Goal: Transaction & Acquisition: Purchase product/service

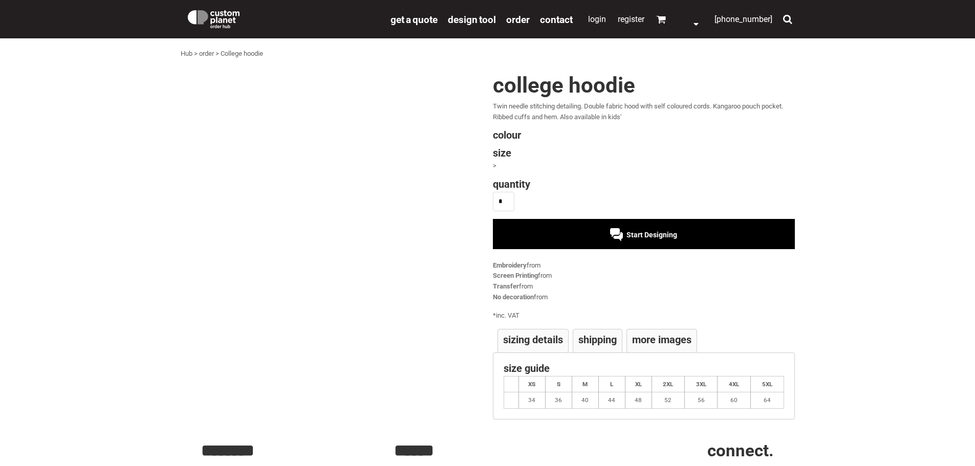
click at [604, 242] on div "Start Designing" at bounding box center [644, 234] width 302 height 30
click at [617, 231] on div "Start Designing" at bounding box center [643, 235] width 67 height 8
click at [611, 235] on div "Start Designing" at bounding box center [643, 235] width 67 height 8
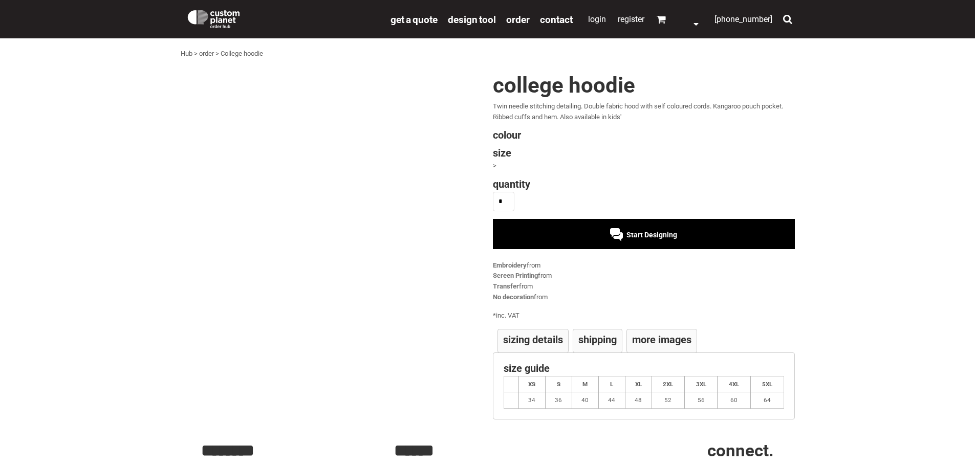
click at [687, 261] on div "Embroidery from" at bounding box center [644, 266] width 302 height 11
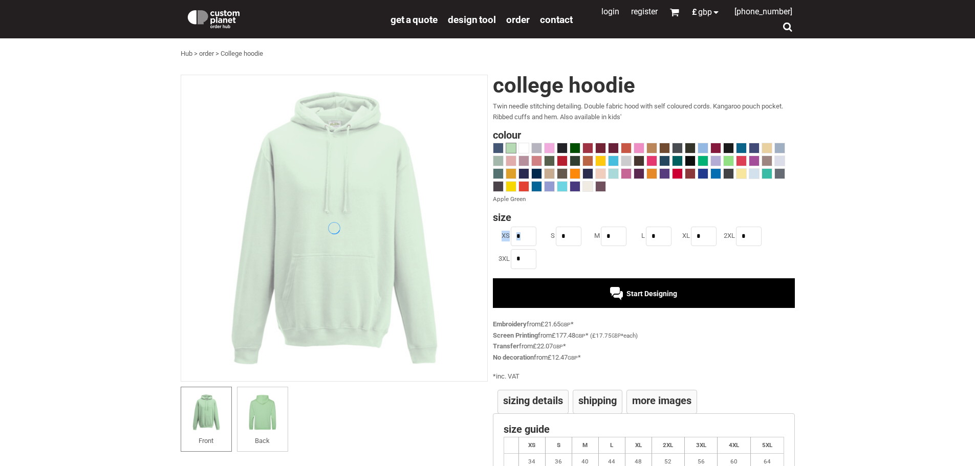
click at [652, 262] on ul "XS * S * M * L * XL * 2XL * 3XL *" at bounding box center [644, 248] width 302 height 46
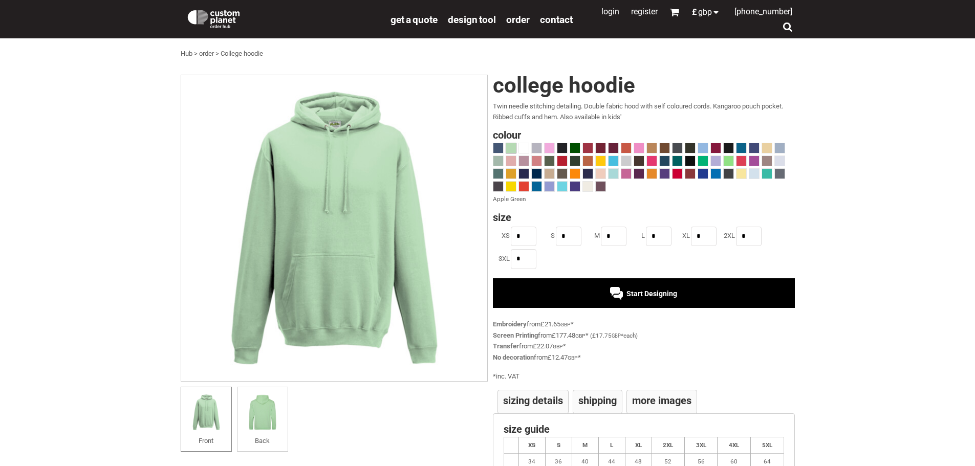
click at [569, 169] on div at bounding box center [644, 168] width 302 height 51
click at [575, 185] on span at bounding box center [575, 187] width 10 height 10
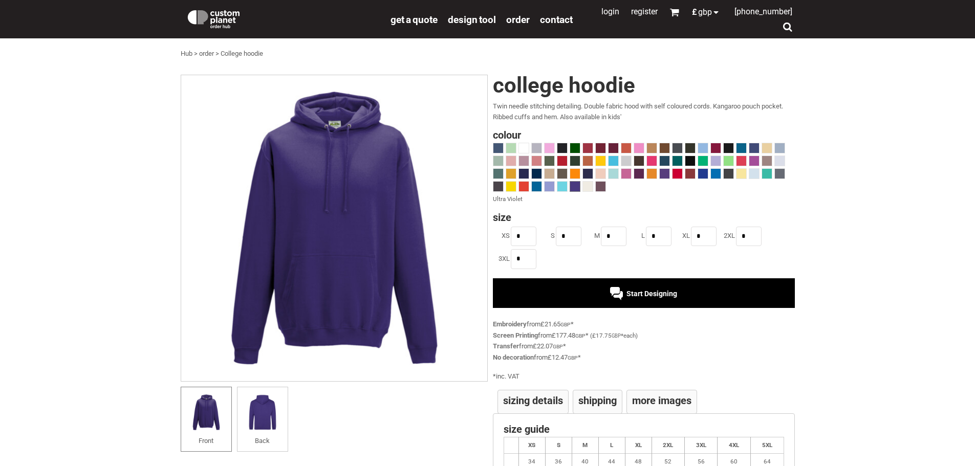
click at [568, 186] on div at bounding box center [644, 168] width 302 height 51
click at [631, 240] on label "L" at bounding box center [637, 236] width 15 height 11
click at [630, 293] on span "Start Designing" at bounding box center [651, 294] width 51 height 8
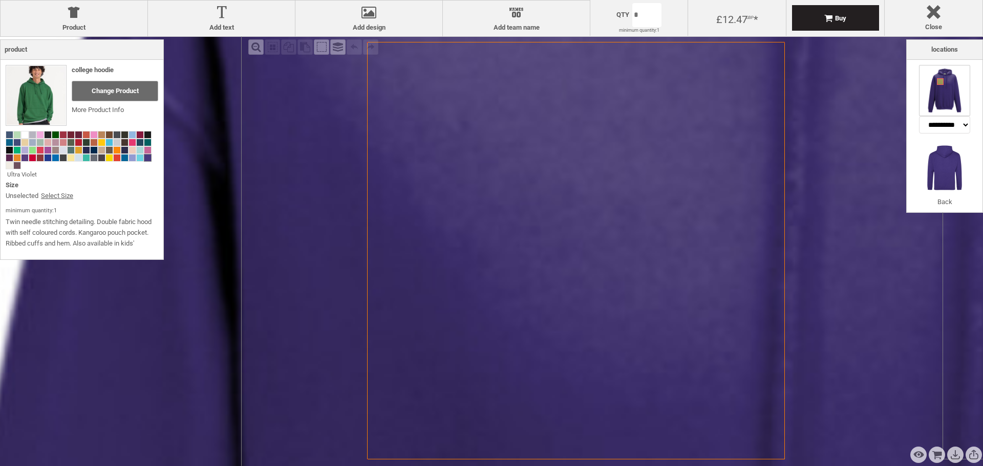
drag, startPoint x: 559, startPoint y: 190, endPoint x: 529, endPoint y: 187, distance: 30.3
click at [529, 187] on icon "Created with [PERSON_NAME] 2.1.2" at bounding box center [576, 251] width 418 height 418
click at [530, 187] on icon "Created with [PERSON_NAME] 2.1.2" at bounding box center [576, 251] width 418 height 418
drag, startPoint x: 512, startPoint y: 236, endPoint x: 368, endPoint y: 206, distance: 147.0
click at [470, 235] on icon "Created with [PERSON_NAME] 2.1.2" at bounding box center [576, 251] width 418 height 418
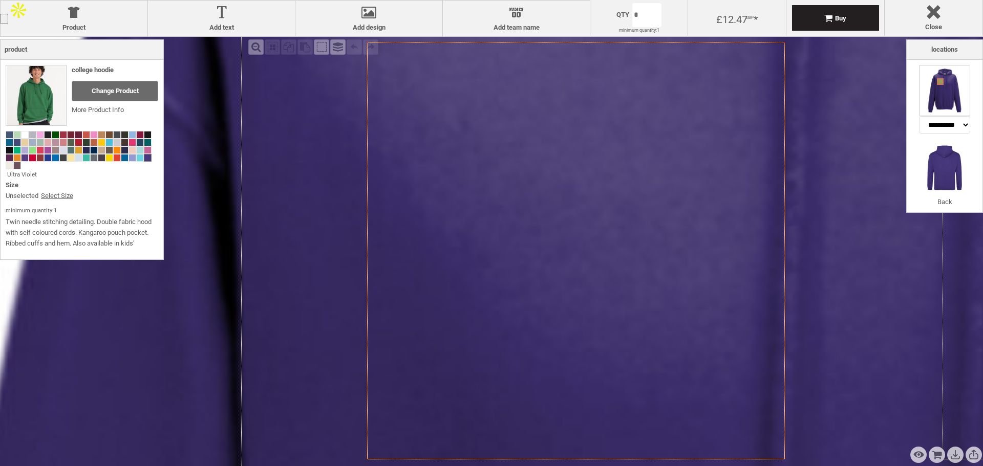
drag, startPoint x: 638, startPoint y: 56, endPoint x: 425, endPoint y: 67, distance: 213.7
click at [632, 58] on icon "Created with [PERSON_NAME] 2.1.2" at bounding box center [576, 251] width 418 height 418
click at [380, 24] on label "Add design" at bounding box center [368, 28] width 137 height 8
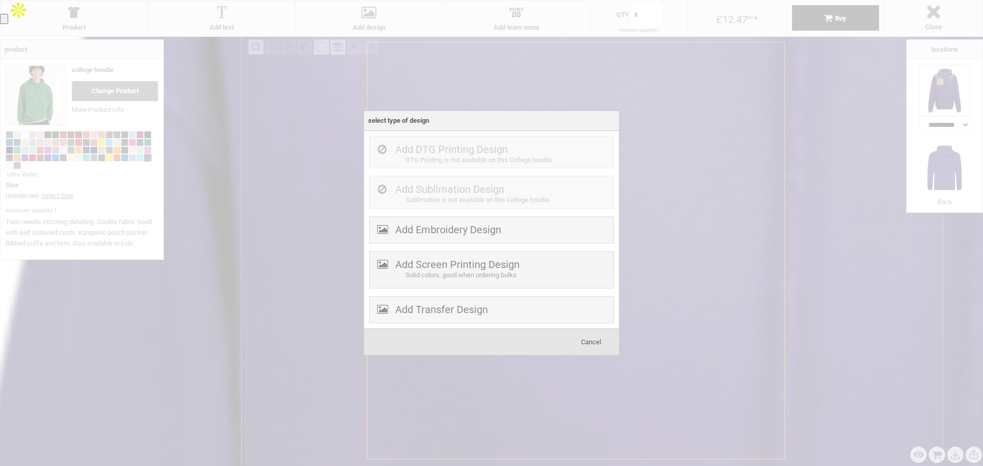
drag, startPoint x: 416, startPoint y: 133, endPoint x: 423, endPoint y: 149, distance: 17.7
click at [416, 135] on div "Add DTG Printing Text Colors are not as solid, good when ordering low qty Add S…" at bounding box center [491, 230] width 255 height 198
click at [468, 263] on label "Add Screen Printing Design" at bounding box center [457, 264] width 124 height 12
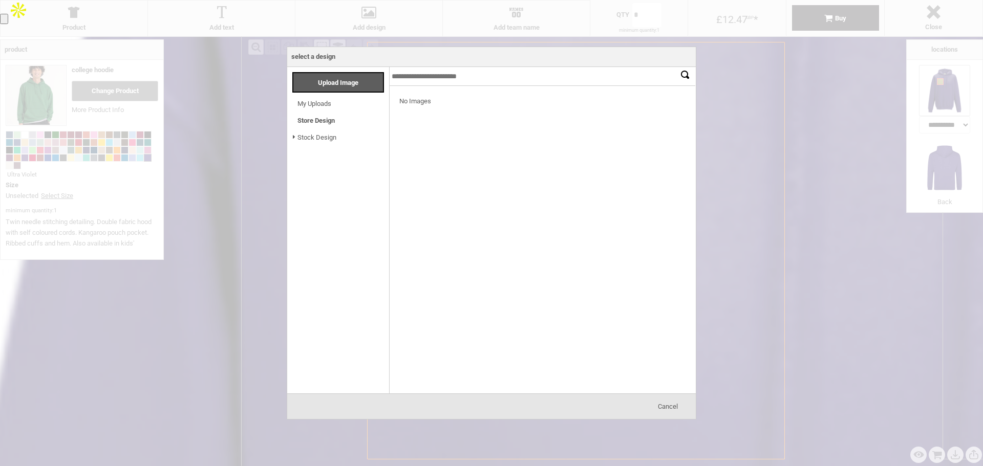
click at [316, 101] on link "My Uploads" at bounding box center [314, 104] width 34 height 8
click at [317, 141] on span "Stock Design" at bounding box center [316, 138] width 39 height 12
click at [294, 135] on span at bounding box center [294, 138] width 7 height 12
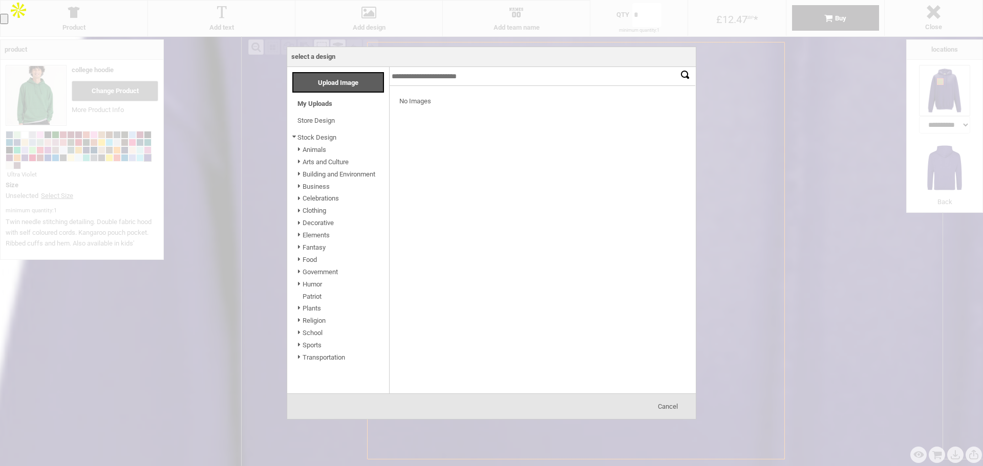
click at [313, 151] on link "Animals" at bounding box center [314, 150] width 24 height 8
click at [319, 167] on span "[DEMOGRAPHIC_DATA]" at bounding box center [342, 162] width 68 height 12
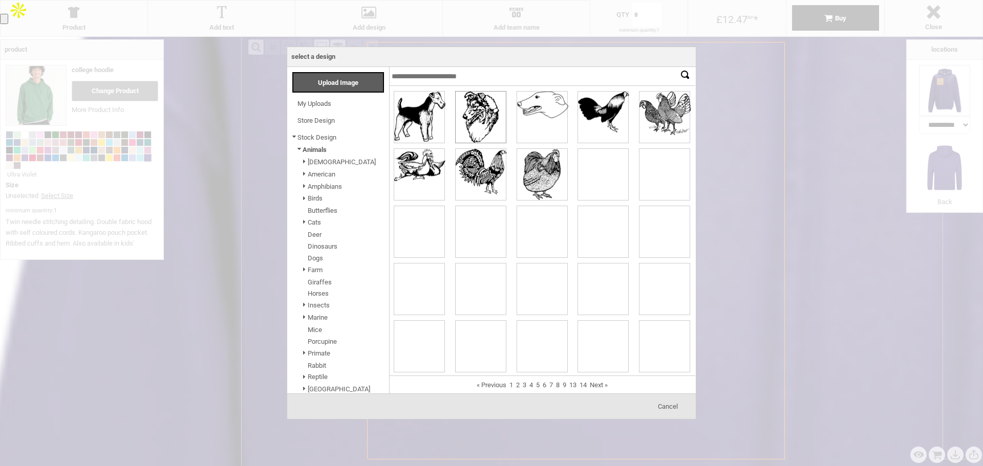
click at [480, 115] on div at bounding box center [481, 117] width 50 height 51
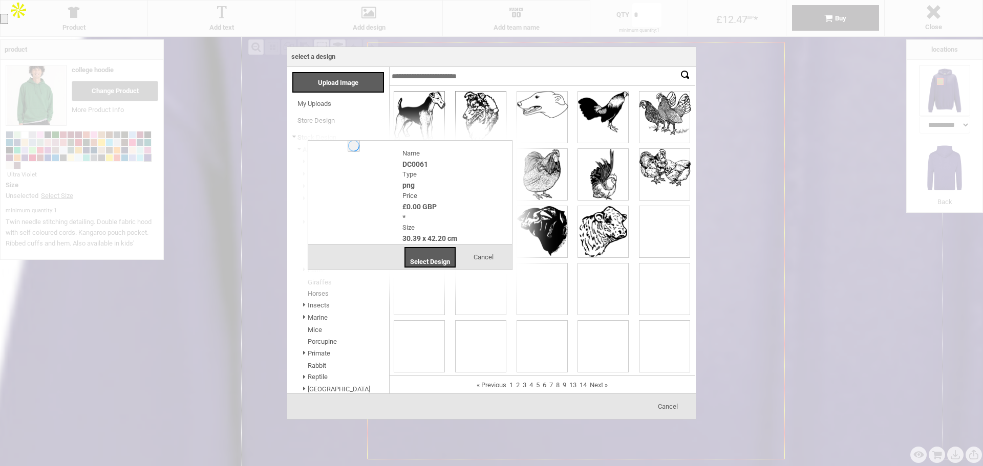
click at [427, 119] on div at bounding box center [419, 117] width 50 height 51
click at [422, 109] on div at bounding box center [419, 117] width 50 height 51
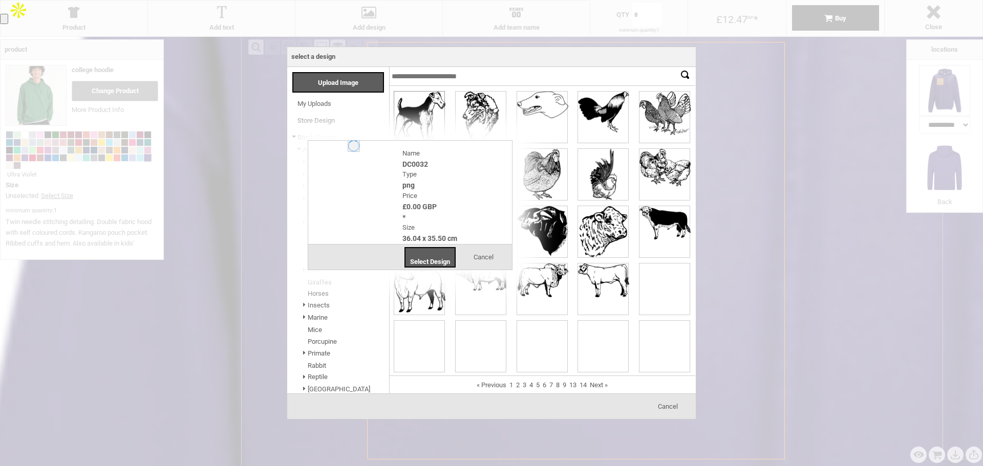
click at [422, 109] on div at bounding box center [419, 117] width 50 height 51
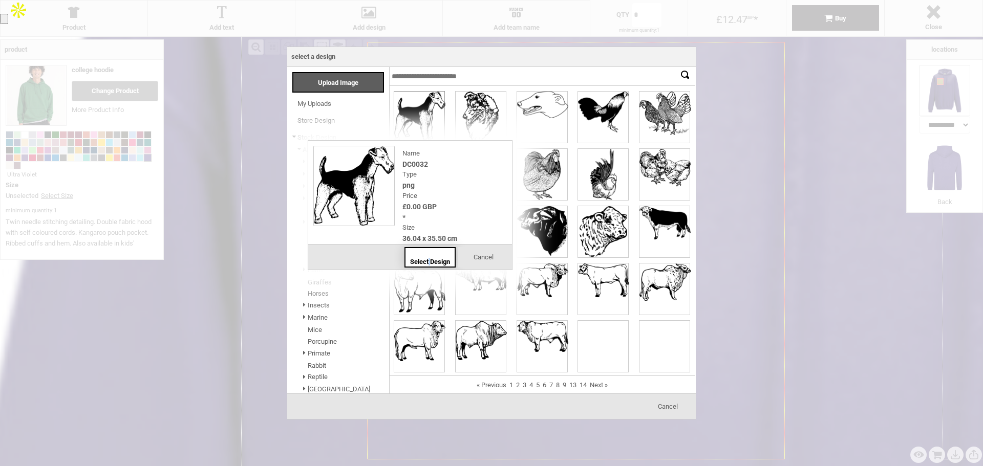
click at [420, 258] on span "Select Design" at bounding box center [430, 262] width 40 height 8
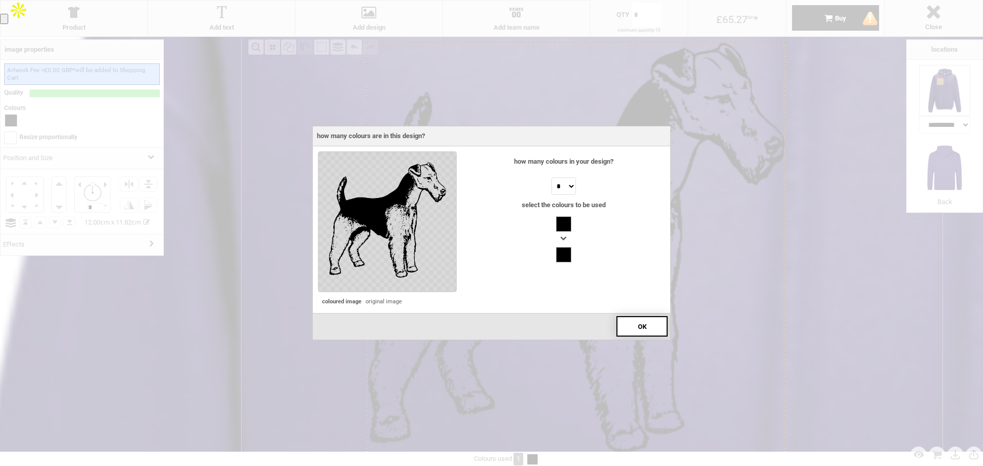
click at [634, 319] on div "OK" at bounding box center [641, 326] width 51 height 20
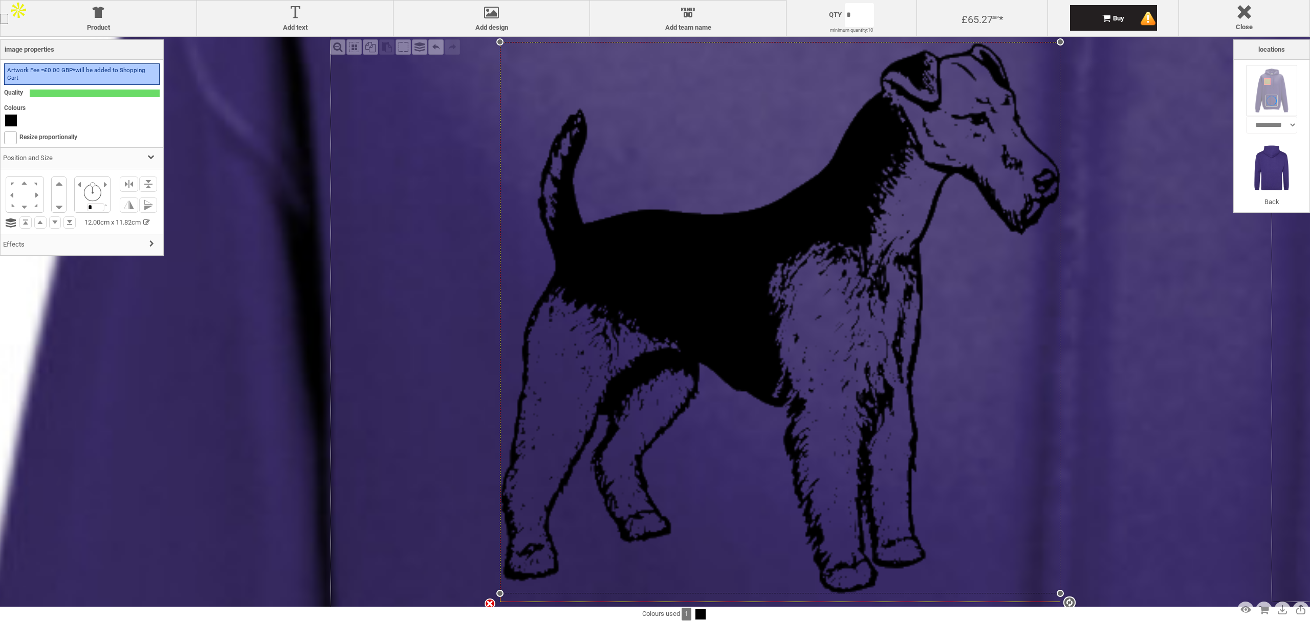
drag, startPoint x: 1138, startPoint y: 82, endPoint x: 1031, endPoint y: 111, distance: 111.4
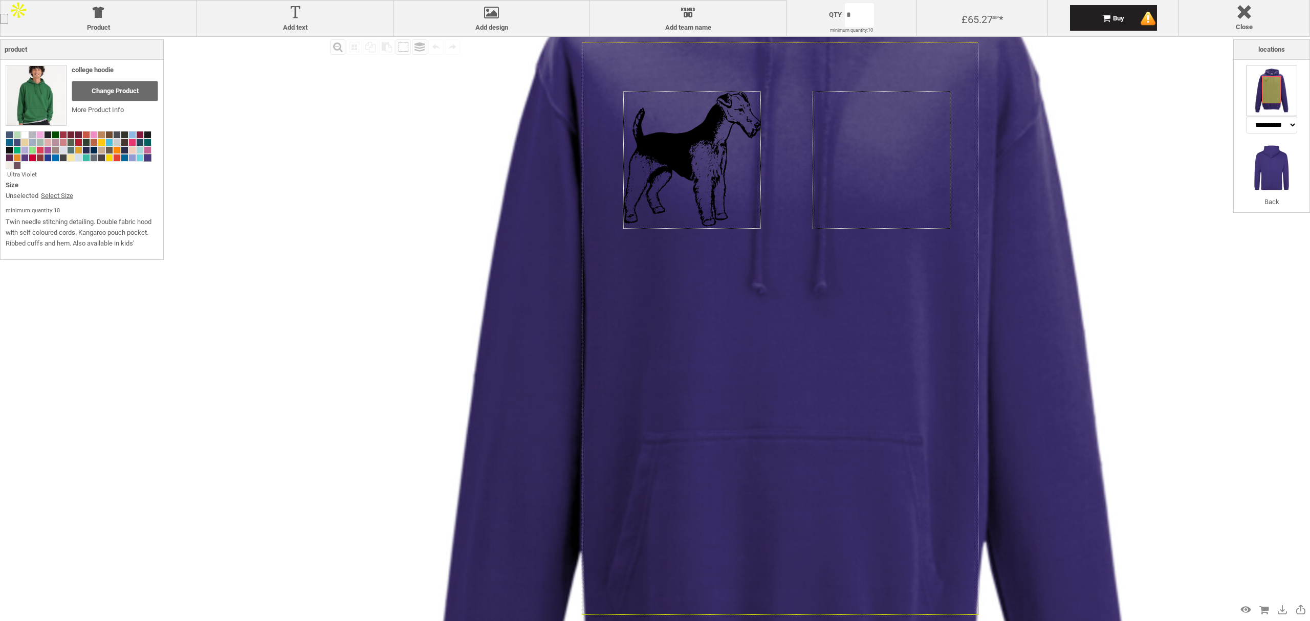
drag, startPoint x: 749, startPoint y: 304, endPoint x: 791, endPoint y: 175, distance: 135.6
click at [619, 380] on icon "Created with [PERSON_NAME] 2.1.2" at bounding box center [780, 328] width 397 height 573
click at [864, 140] on div "Created with [PERSON_NAME] 2.1.2 Created with [PERSON_NAME] 2.1.2 Created with …" at bounding box center [785, 345] width 1038 height 1038
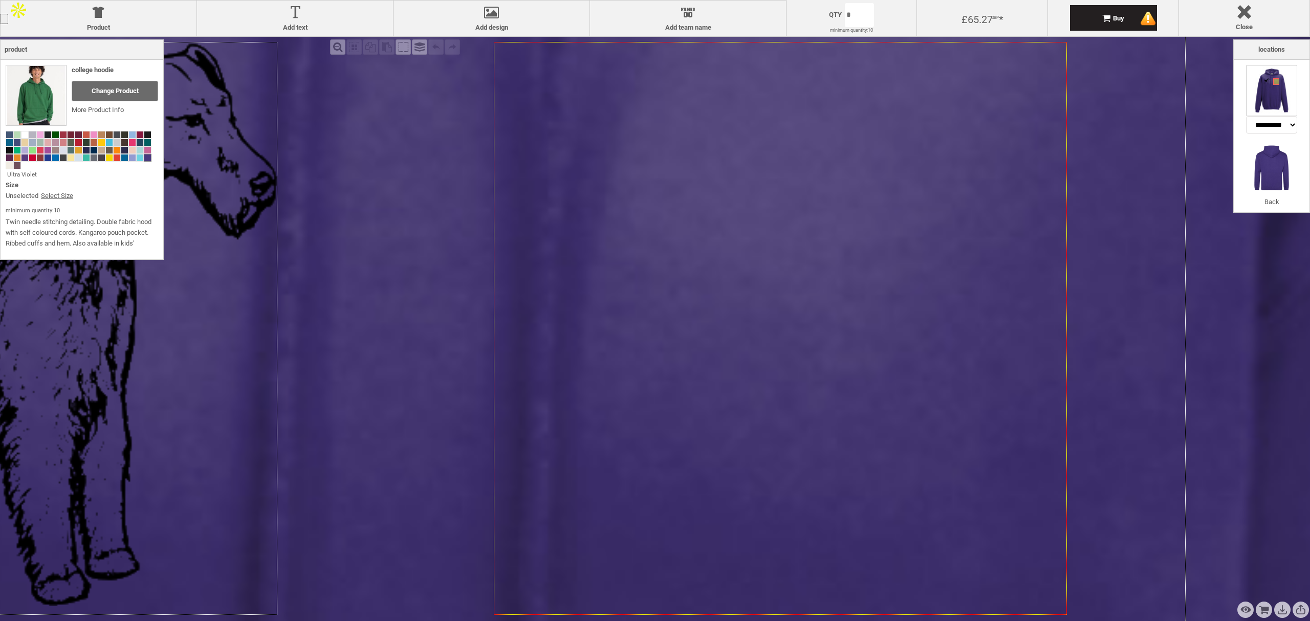
drag, startPoint x: 864, startPoint y: 142, endPoint x: 854, endPoint y: 166, distance: 26.1
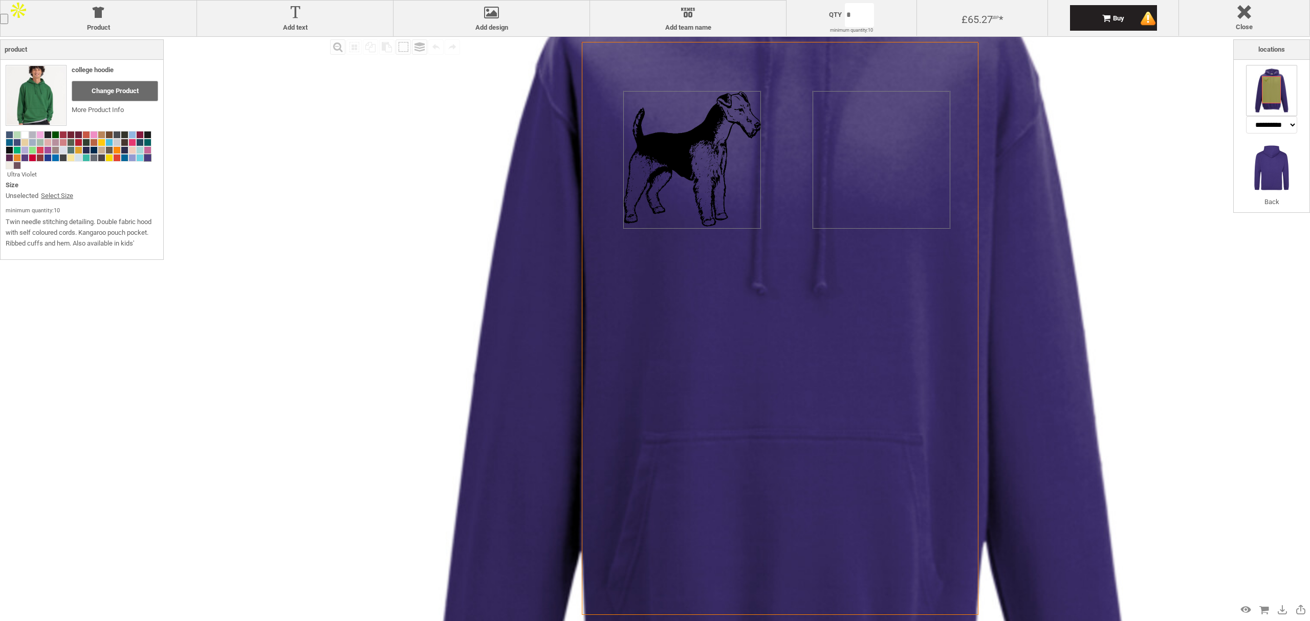
click at [814, 448] on icon "Created with [PERSON_NAME] 2.1.2" at bounding box center [780, 328] width 397 height 573
drag, startPoint x: 757, startPoint y: 512, endPoint x: 795, endPoint y: 396, distance: 122.0
click at [757, 466] on icon "Created with [PERSON_NAME] 2.1.2" at bounding box center [780, 328] width 397 height 573
click at [765, 466] on icon "Created with [PERSON_NAME] 2.1.2" at bounding box center [780, 328] width 397 height 573
click at [758, 84] on icon "Created with [PERSON_NAME] 2.1.2" at bounding box center [780, 328] width 397 height 573
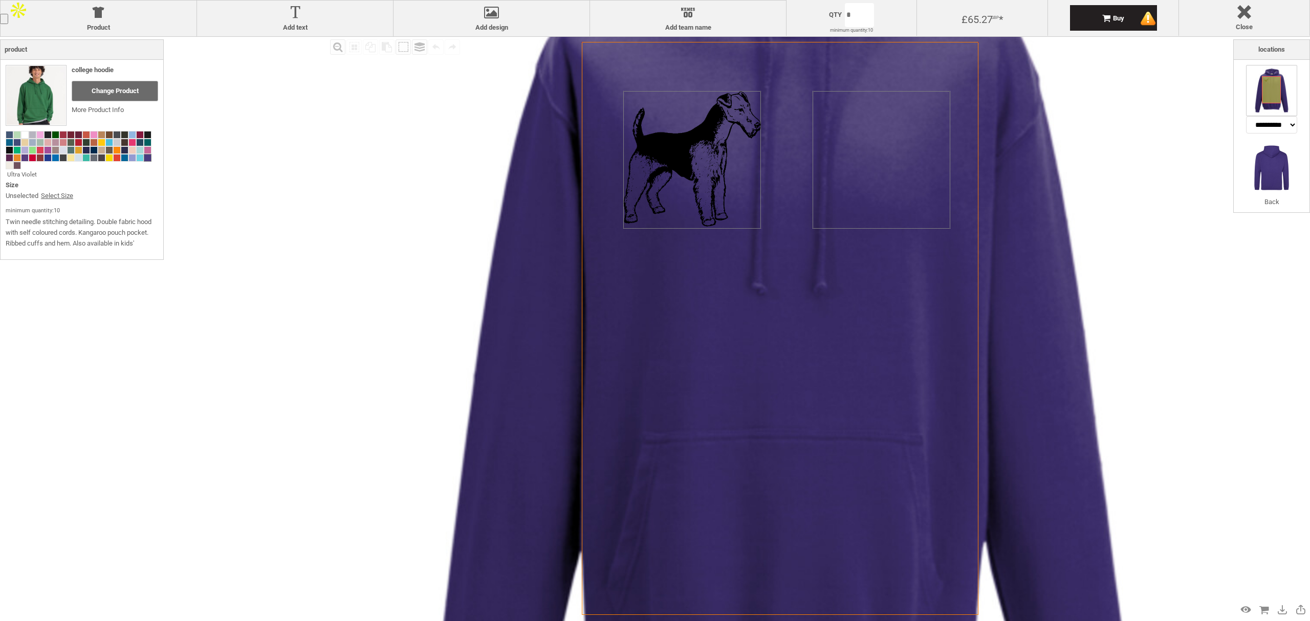
click at [715, 91] on icon "Created with [PERSON_NAME] 2.1.2" at bounding box center [780, 328] width 397 height 573
click at [647, 81] on icon "Created with [PERSON_NAME] 2.1.2" at bounding box center [780, 328] width 397 height 573
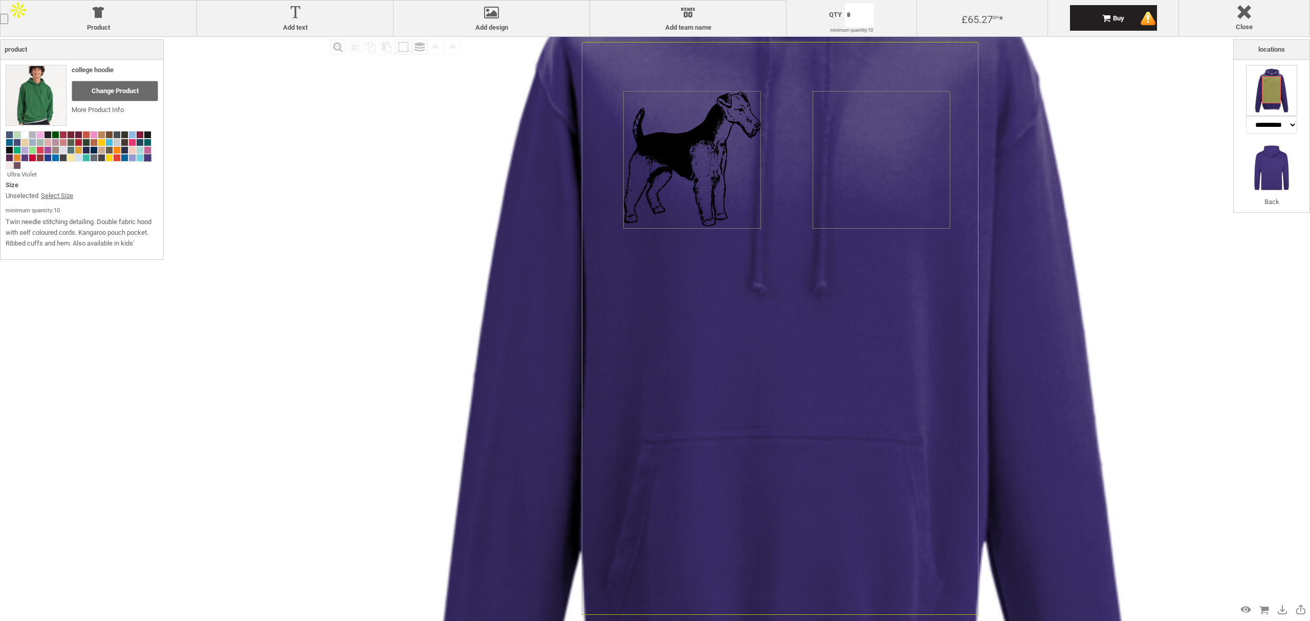
click at [755, 125] on div "Created with [PERSON_NAME] 2.1.2 Created with [PERSON_NAME] 2.1.2 Created with …" at bounding box center [785, 345] width 1038 height 1038
click at [693, 19] on div at bounding box center [688, 15] width 186 height 18
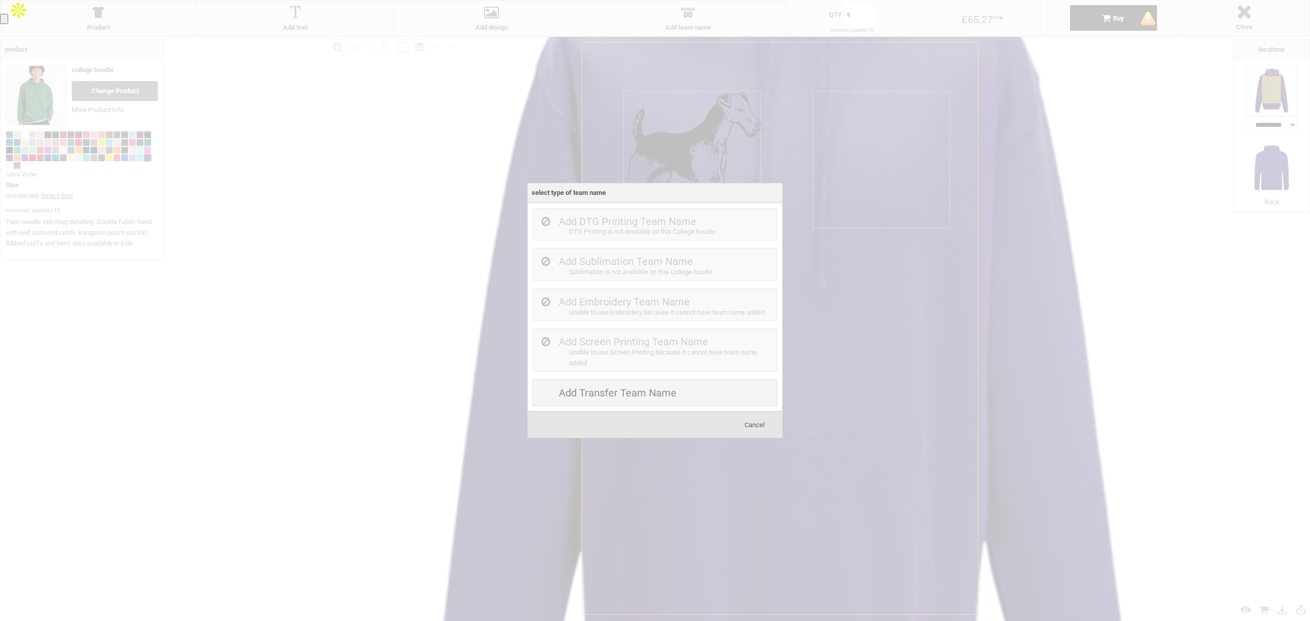
drag, startPoint x: 628, startPoint y: 253, endPoint x: 645, endPoint y: 297, distance: 47.3
click at [634, 267] on div "Add Sublimation Team name Sublimation is not available on this College hoodie C…" at bounding box center [655, 264] width 245 height 33
click at [670, 408] on div "Add DTG Printing Text Colors are not as solid, good when ordering low qty Add S…" at bounding box center [655, 307] width 255 height 209
click at [669, 400] on div "Add Transfer Team name" at bounding box center [655, 393] width 245 height 27
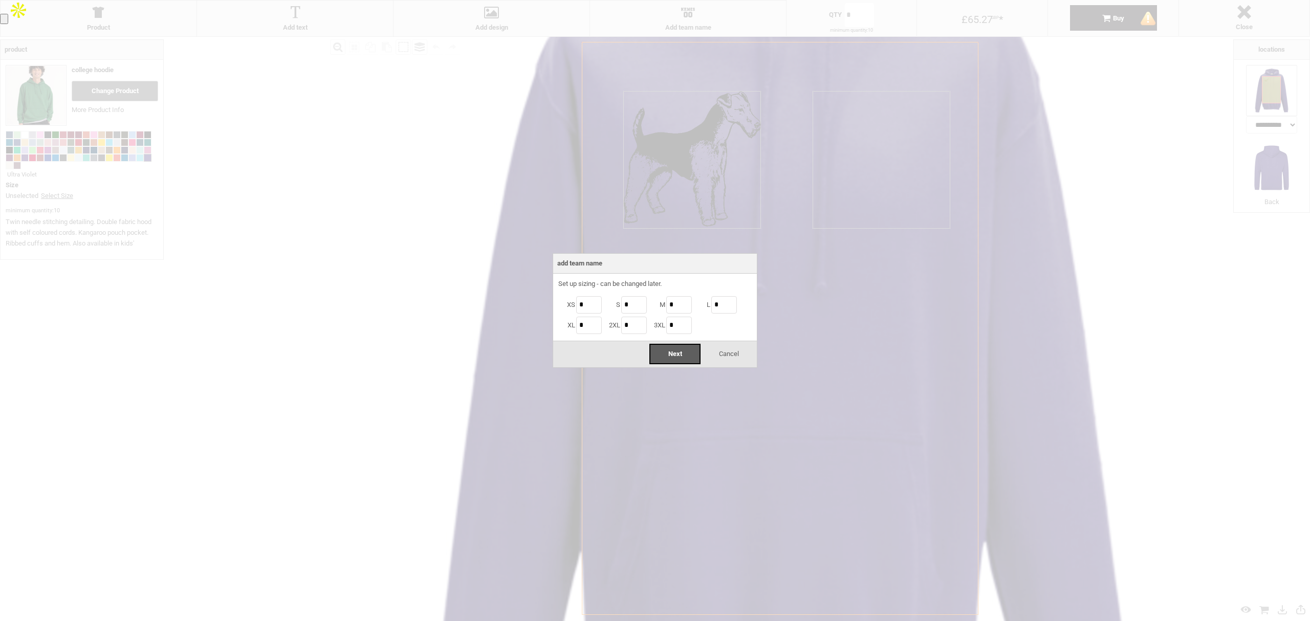
drag, startPoint x: 670, startPoint y: 398, endPoint x: 670, endPoint y: 390, distance: 7.7
click at [670, 395] on div at bounding box center [655, 310] width 1310 height 621
drag, startPoint x: 662, startPoint y: 344, endPoint x: 629, endPoint y: 332, distance: 34.8
click at [637, 335] on div "Add Team name Set up sizing - can be changed later. XS * S * M * L * XL * 2XL *…" at bounding box center [655, 310] width 205 height 115
drag, startPoint x: 629, startPoint y: 332, endPoint x: 710, endPoint y: 350, distance: 83.3
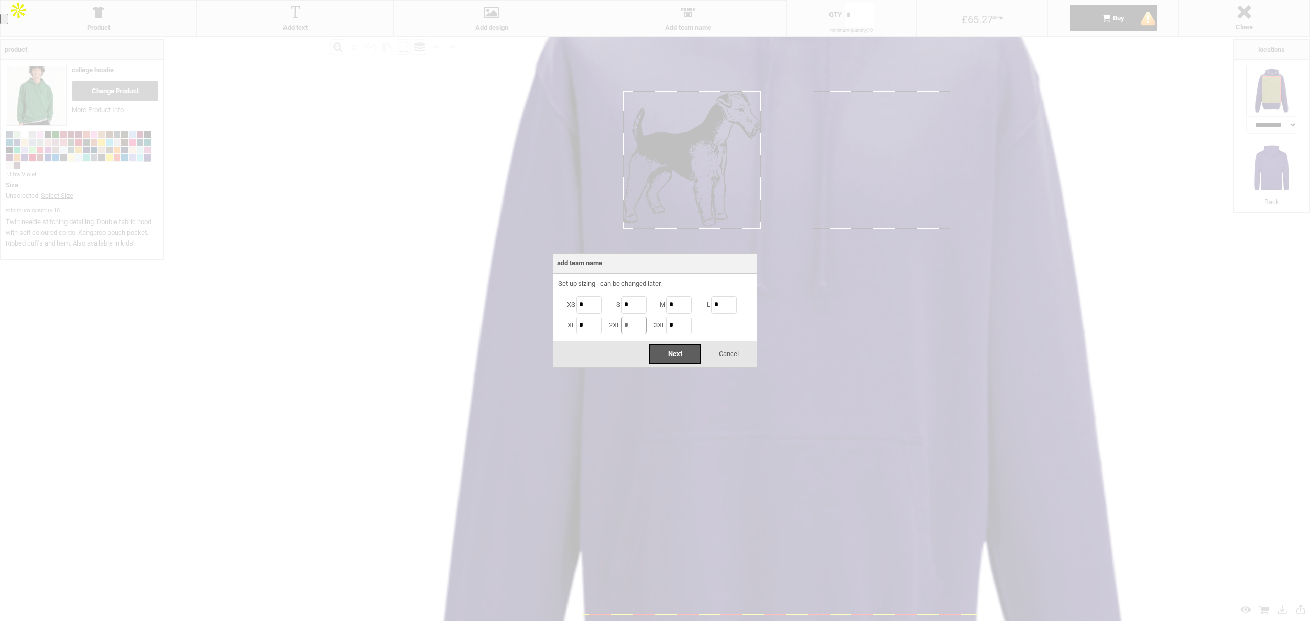
click at [695, 349] on div "Add Team name Set up sizing - can be changed later. XS * S * M * L * XL * 2XL *…" at bounding box center [655, 310] width 205 height 115
drag, startPoint x: 711, startPoint y: 349, endPoint x: 718, endPoint y: 347, distance: 6.5
click at [715, 349] on div "Cancel" at bounding box center [728, 354] width 51 height 20
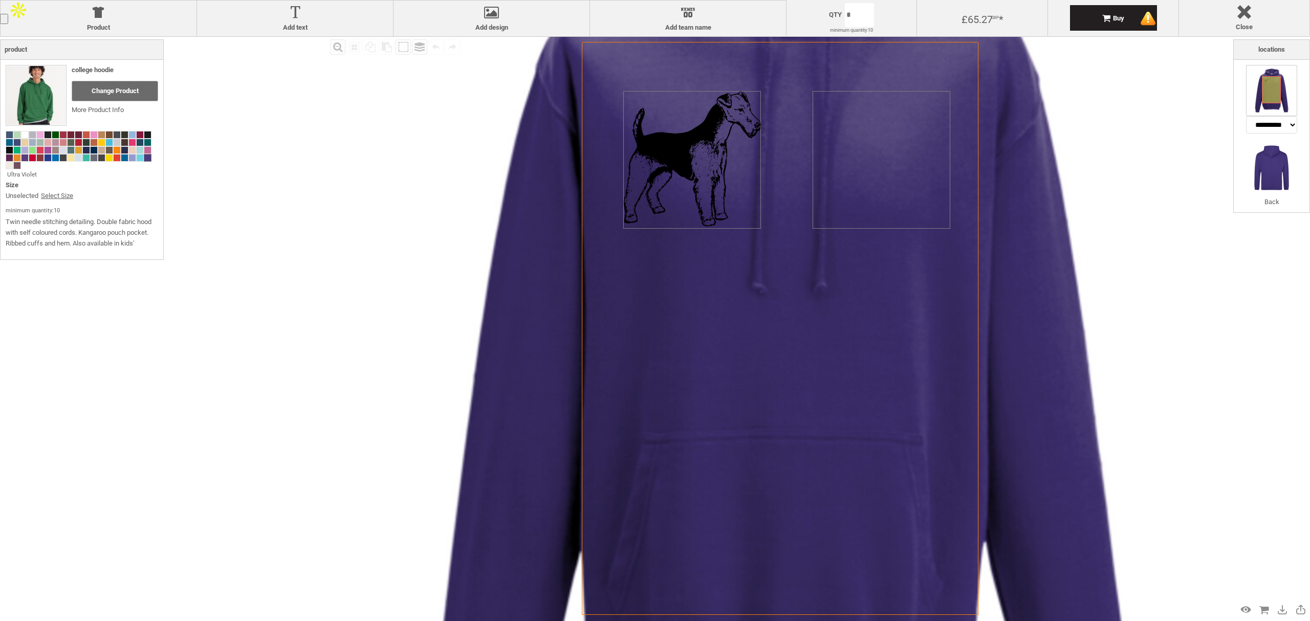
click at [718, 347] on icon "Created with [PERSON_NAME] 2.1.2" at bounding box center [780, 328] width 397 height 573
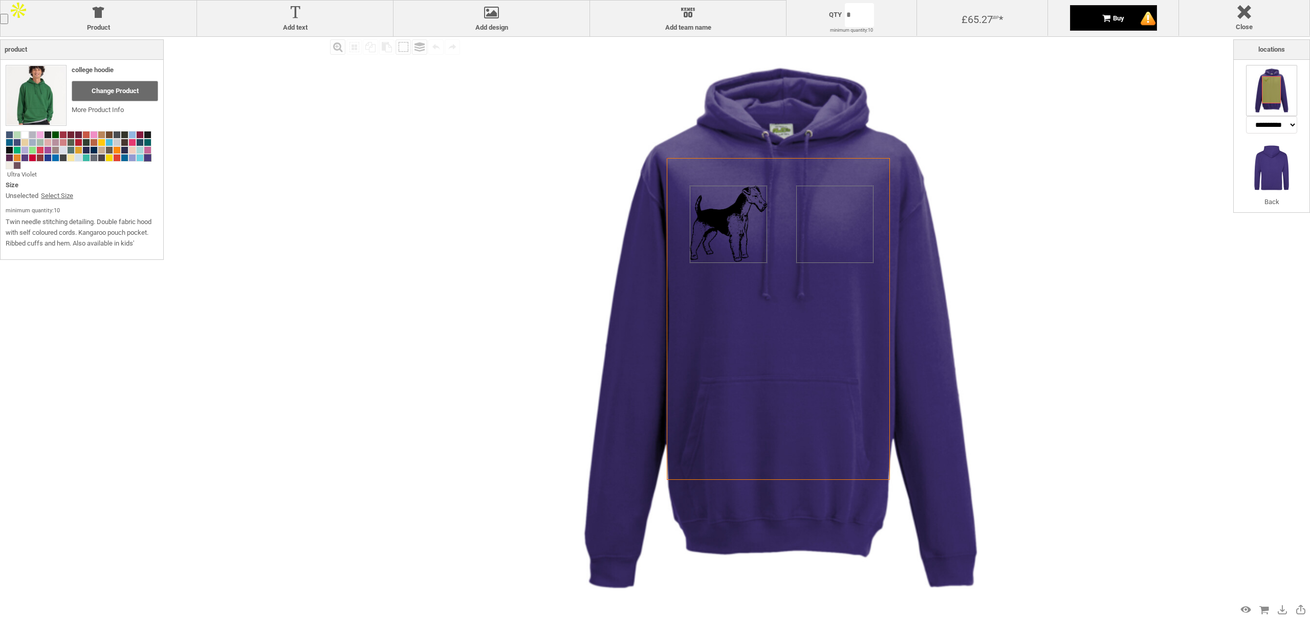
drag, startPoint x: 1082, startPoint y: 68, endPoint x: 1139, endPoint y: 7, distance: 83.6
click at [982, 13] on div "Product Product Add text Add text Add design Add design Names Add team name Add…" at bounding box center [655, 310] width 1310 height 621
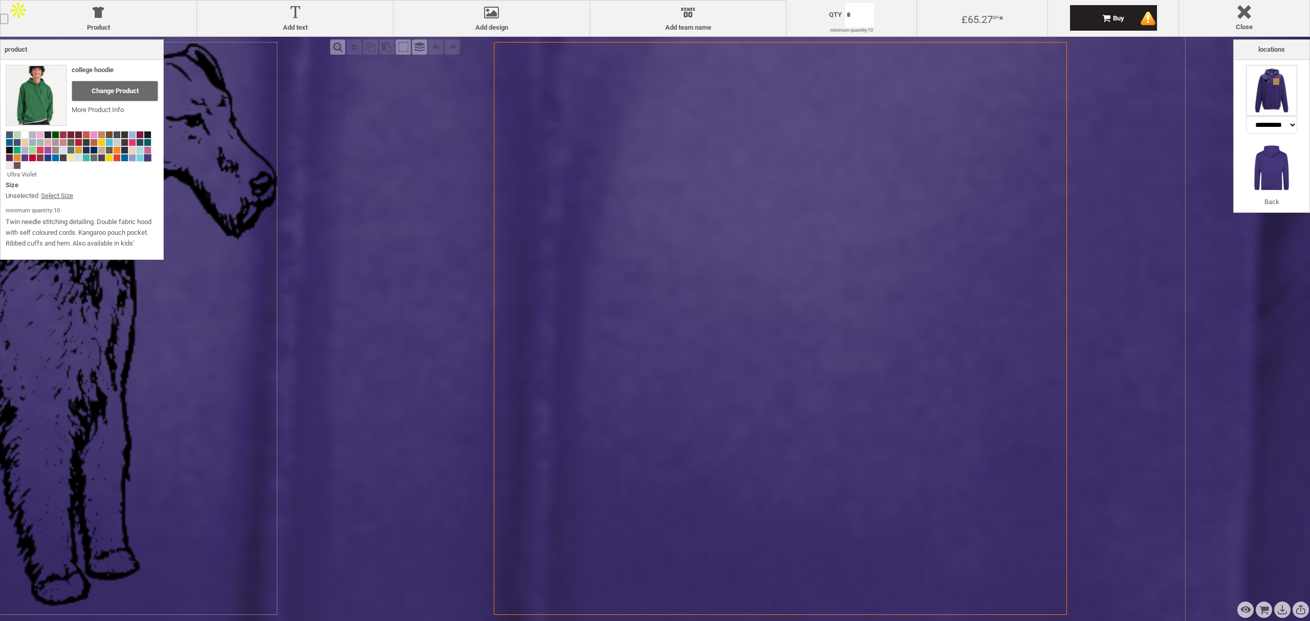
drag, startPoint x: 856, startPoint y: 239, endPoint x: 812, endPoint y: 248, distance: 45.0
select select "*******"
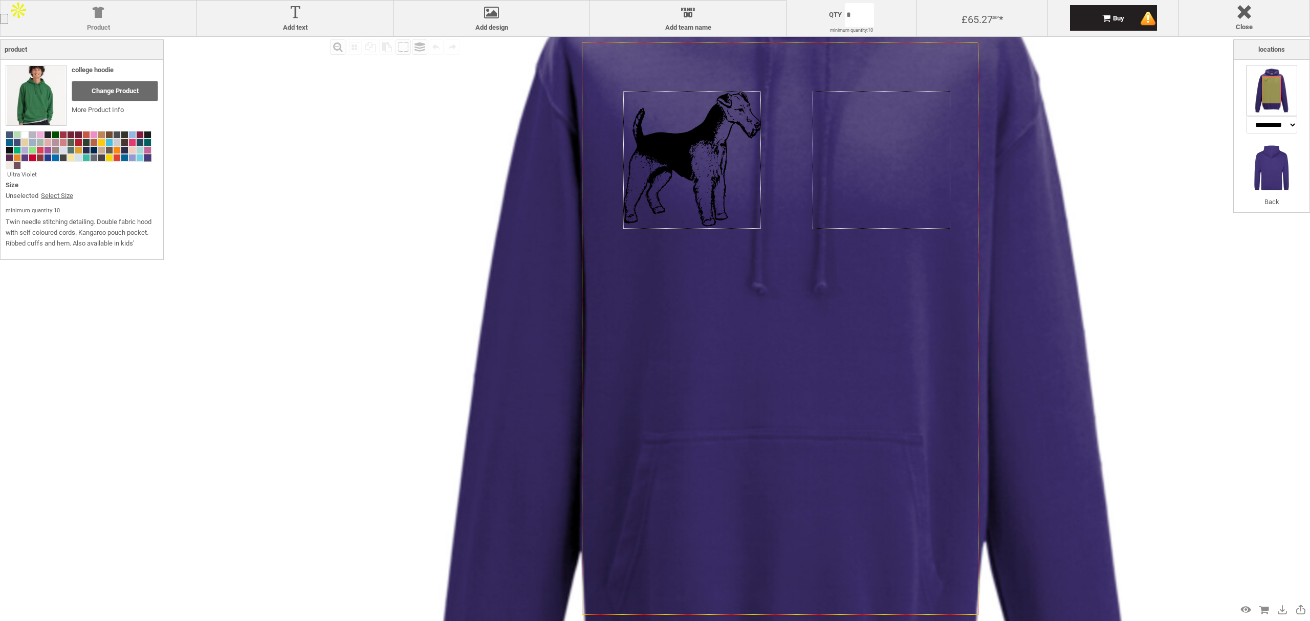
click at [110, 12] on div at bounding box center [99, 15] width 186 height 18
drag, startPoint x: 297, startPoint y: 8, endPoint x: 453, endPoint y: 0, distance: 156.3
click at [298, 8] on div at bounding box center [295, 15] width 186 height 18
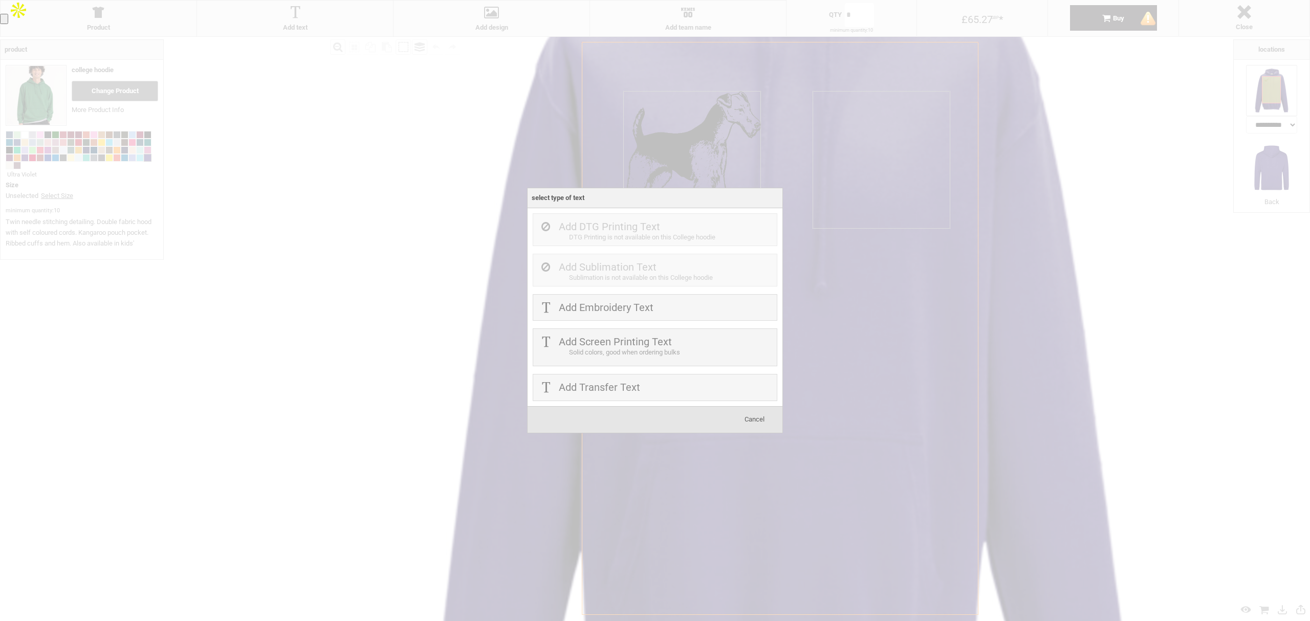
drag, startPoint x: 1104, startPoint y: 98, endPoint x: 802, endPoint y: 230, distance: 330.1
click at [971, 172] on div at bounding box center [655, 310] width 1310 height 621
drag, startPoint x: 802, startPoint y: 230, endPoint x: 731, endPoint y: 407, distance: 190.5
click at [733, 399] on div "Select Type Of Text Select Type Of Team name Select Type Of Design Select place…" at bounding box center [655, 310] width 1310 height 621
click at [745, 422] on span "Cancel" at bounding box center [755, 420] width 20 height 8
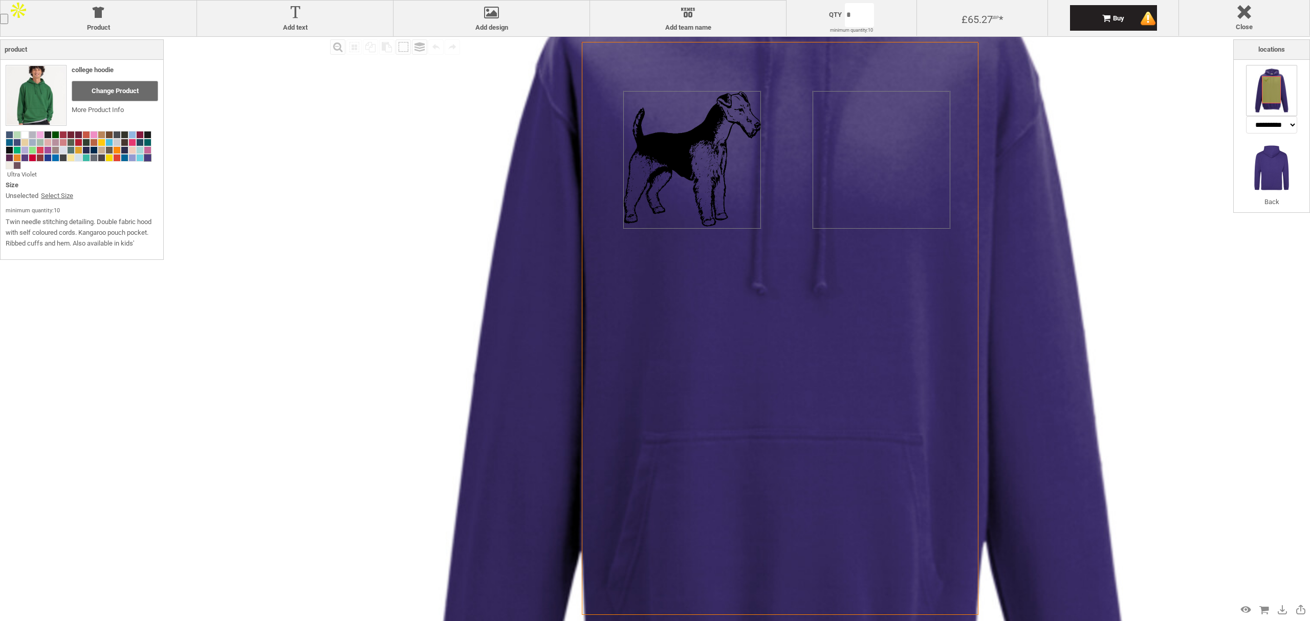
click at [309, 385] on div "Fill Background Zoom in Zoom out Select All Copy All Selected Paste Off On Grou…" at bounding box center [655, 347] width 1310 height 621
